Goal: Task Accomplishment & Management: Manage account settings

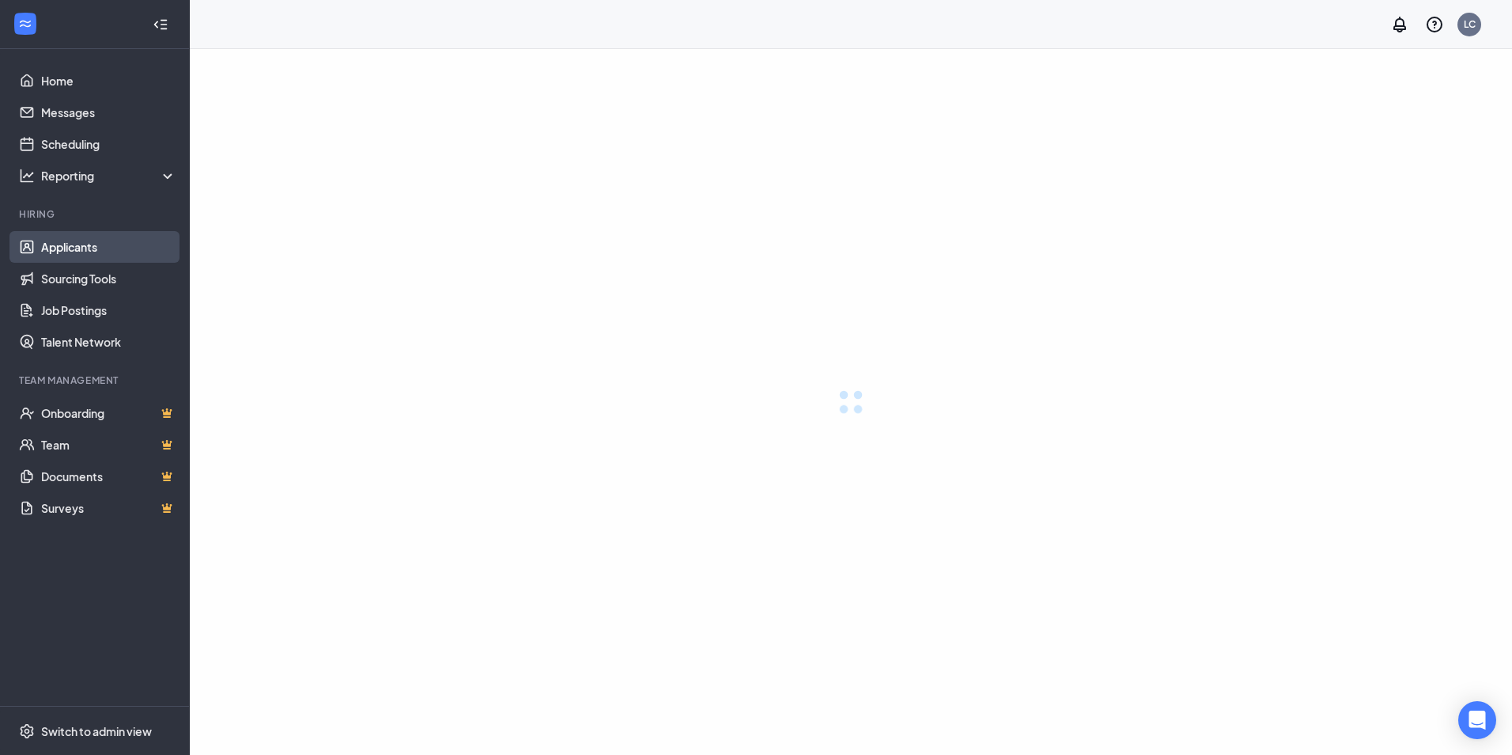
click at [62, 240] on link "Applicants" at bounding box center [108, 247] width 135 height 32
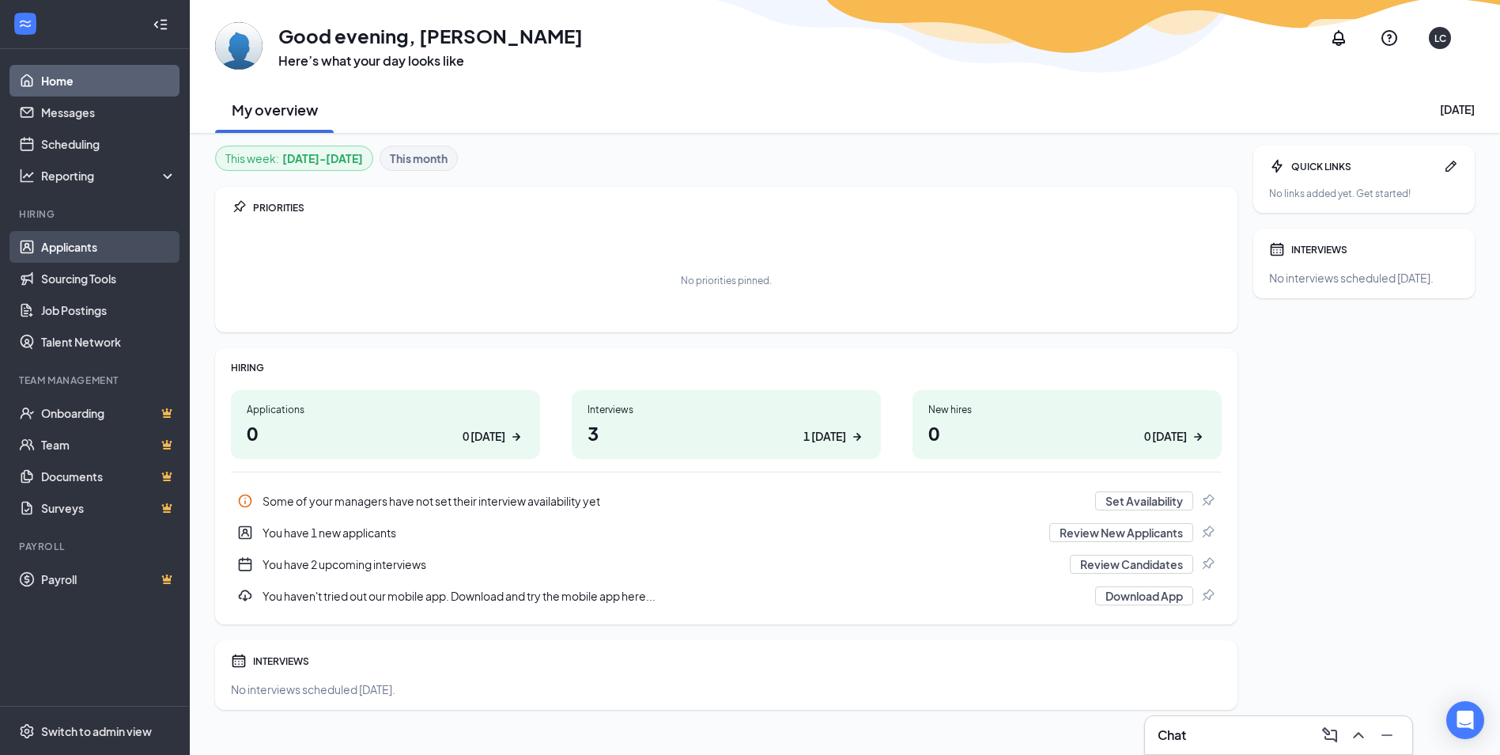
click at [74, 245] on link "Applicants" at bounding box center [108, 247] width 135 height 32
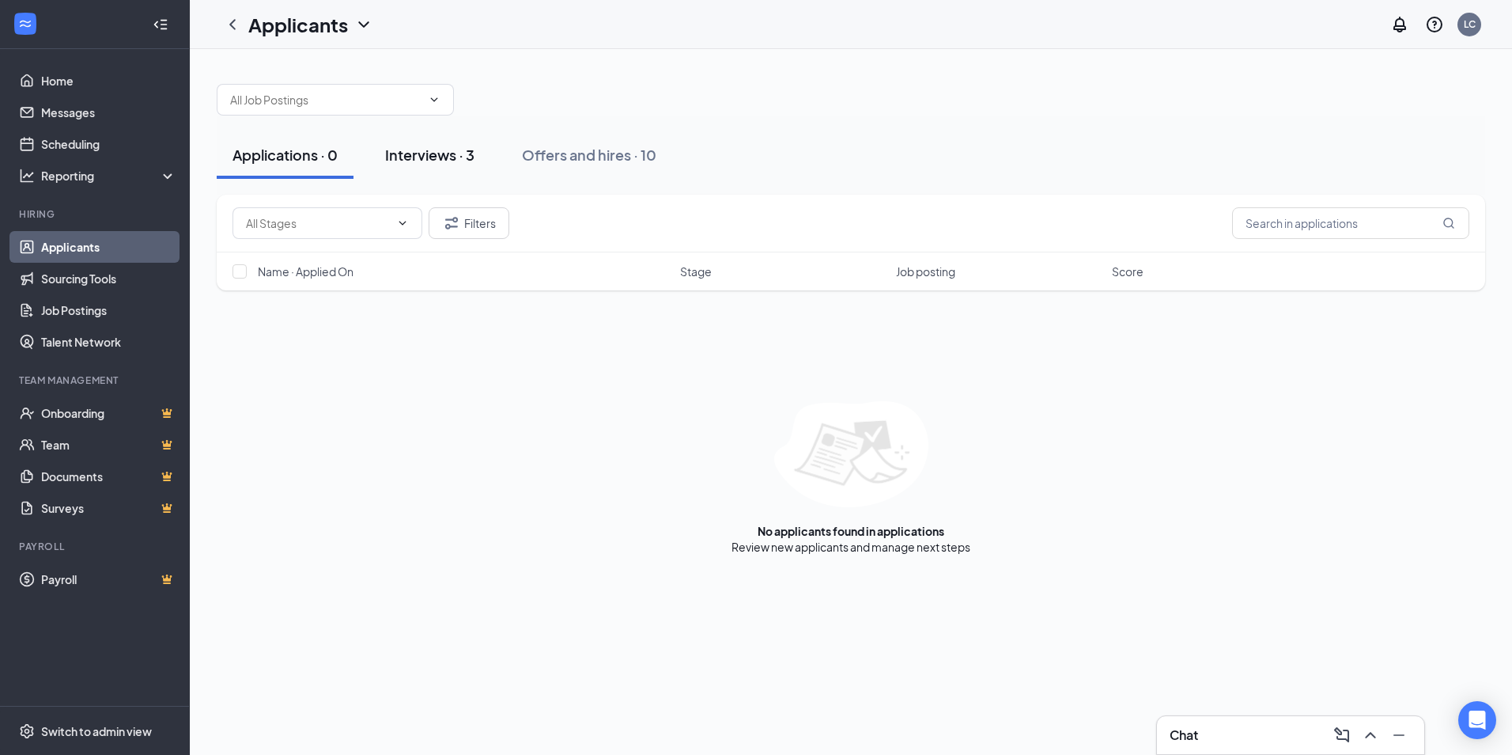
click at [428, 154] on div "Interviews · 3" at bounding box center [429, 155] width 89 height 20
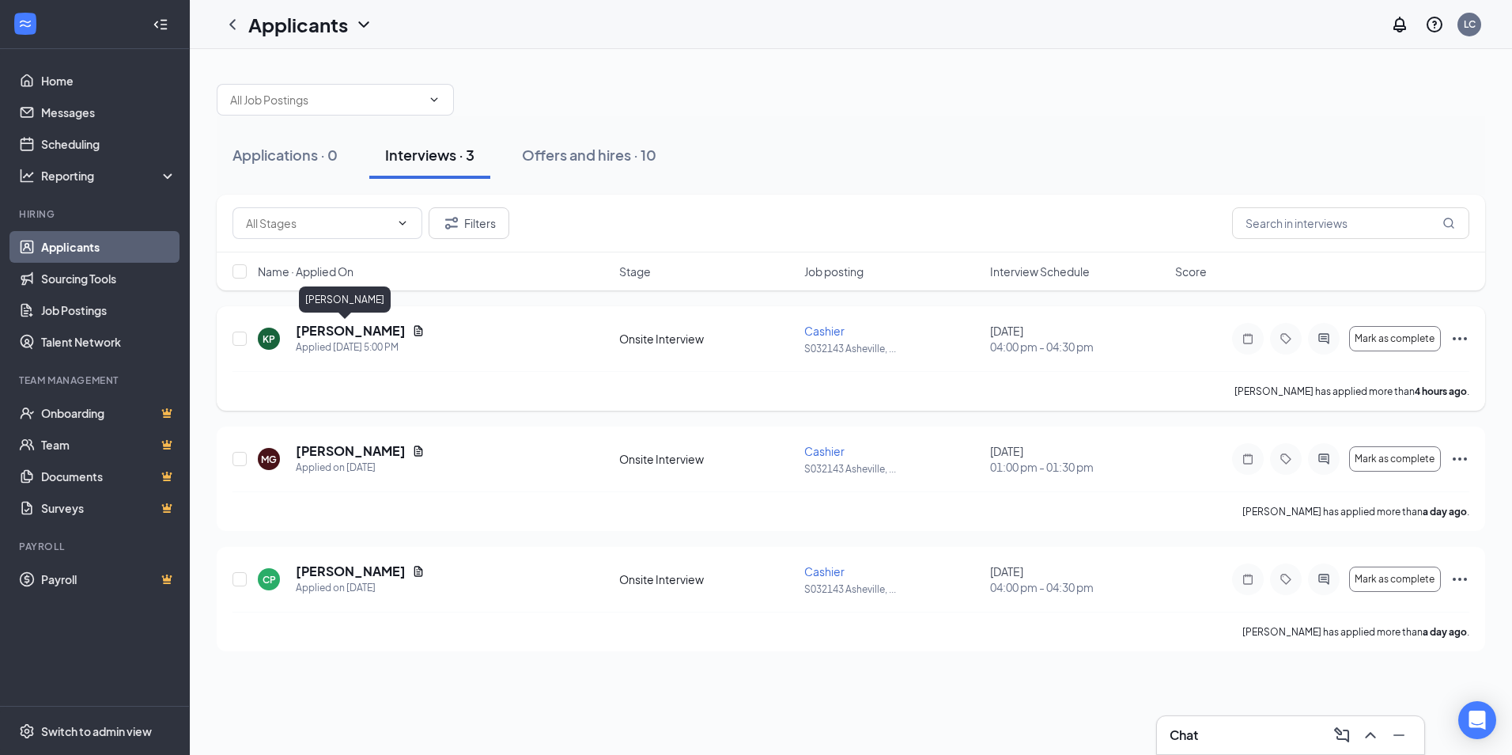
click at [334, 327] on h5 "[PERSON_NAME]" at bounding box center [351, 330] width 110 height 17
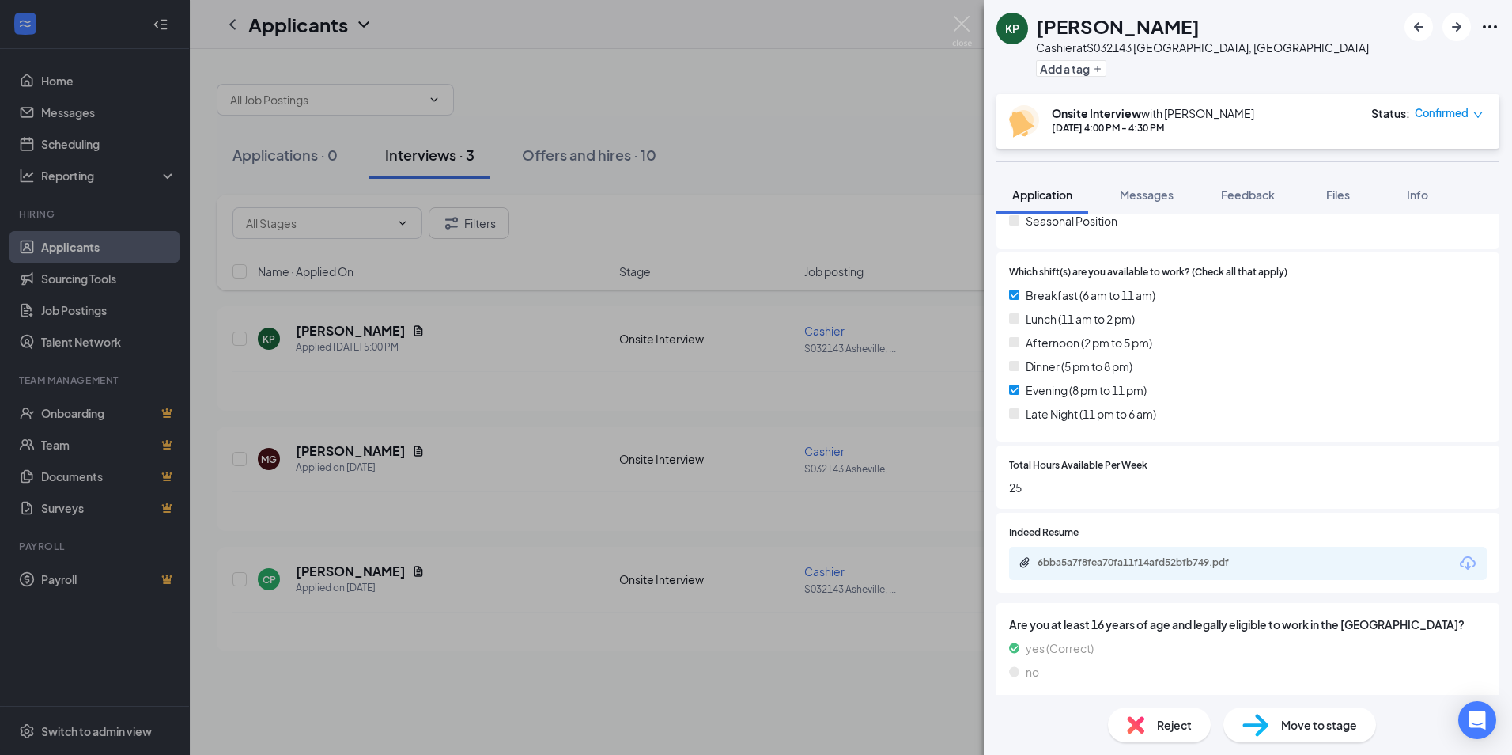
scroll to position [521, 0]
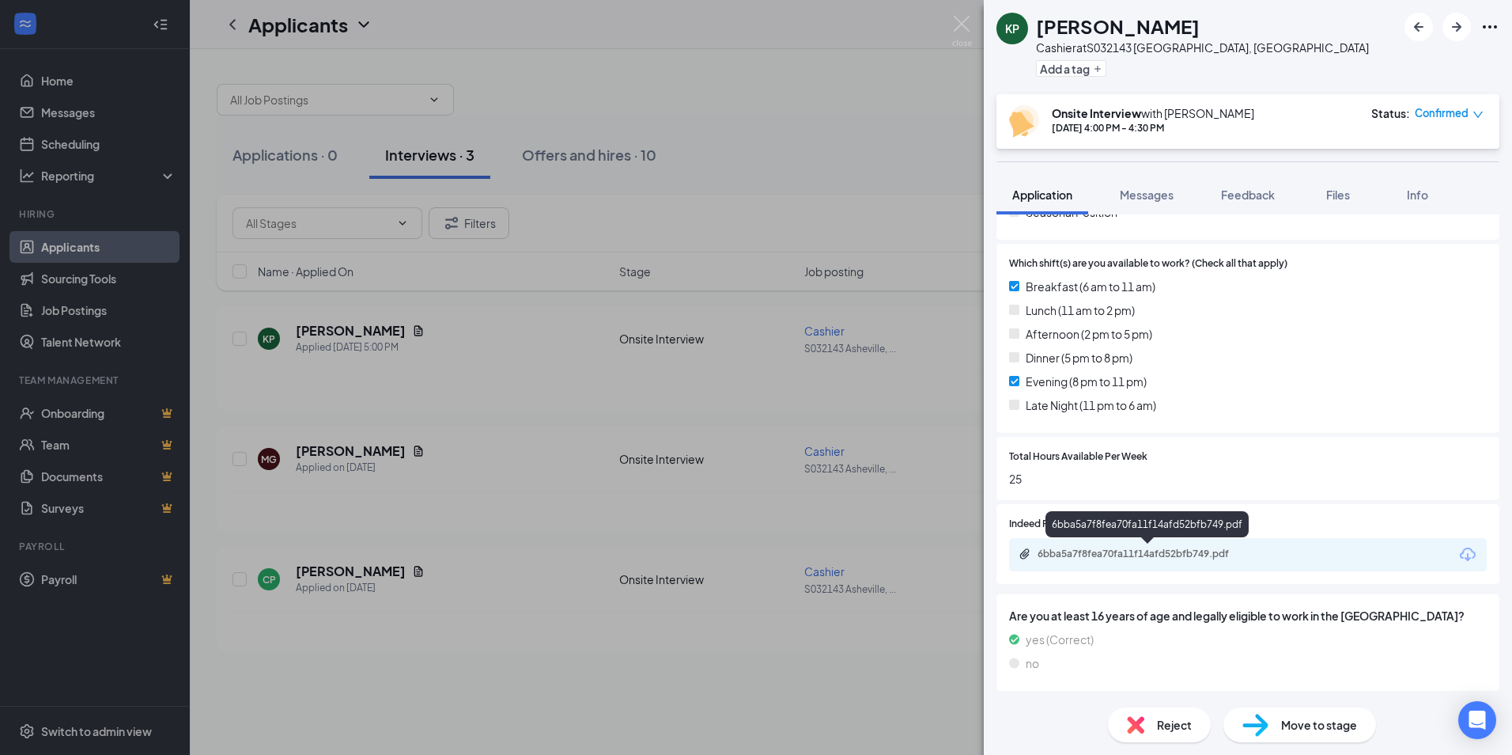
click at [1107, 555] on div "6bba5a7f8fea70fa11f14afd52bfb749.pdf" at bounding box center [1148, 553] width 221 height 13
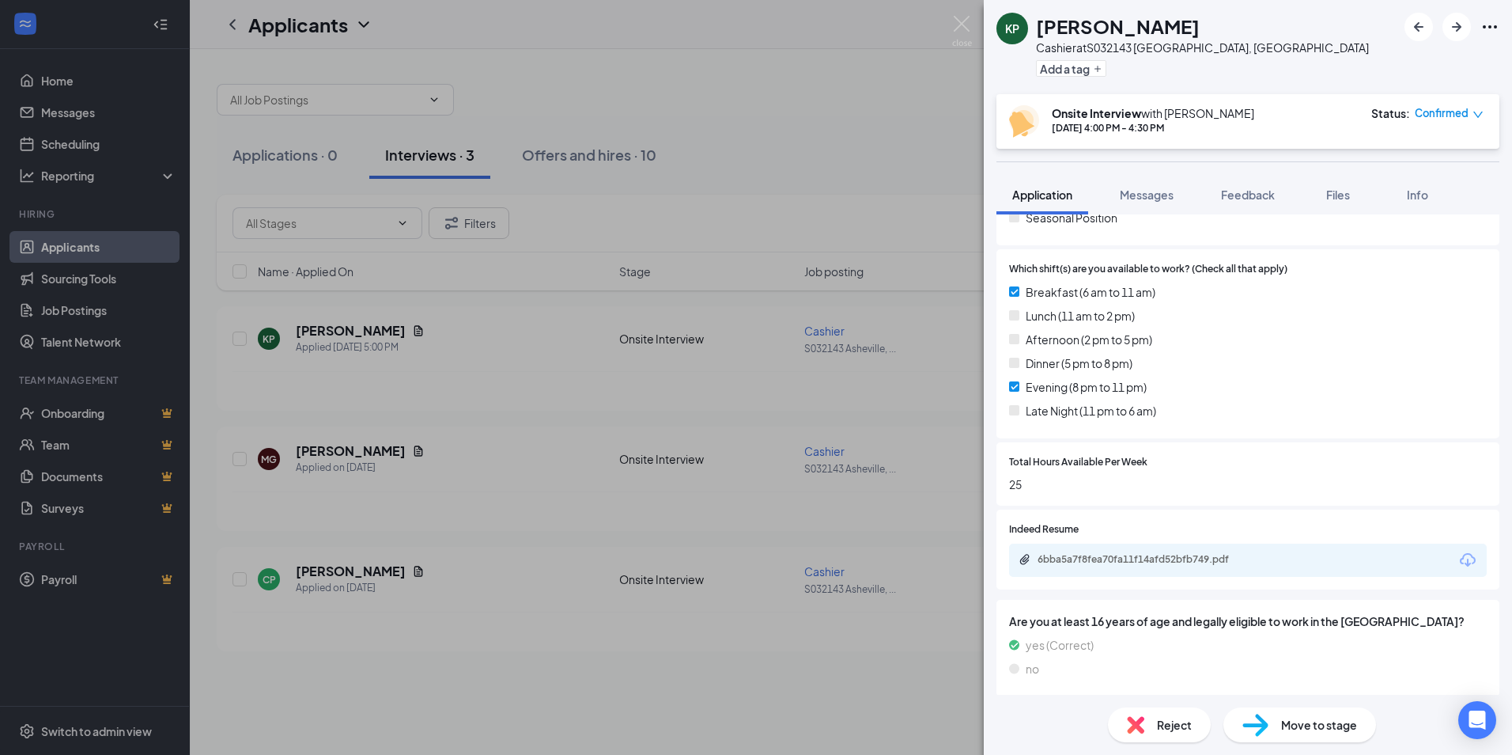
click at [646, 87] on div "KP [PERSON_NAME] Cashier at S032143 [GEOGRAPHIC_DATA], [GEOGRAPHIC_DATA] Add a …" at bounding box center [756, 377] width 1512 height 755
